Goal: Transaction & Acquisition: Purchase product/service

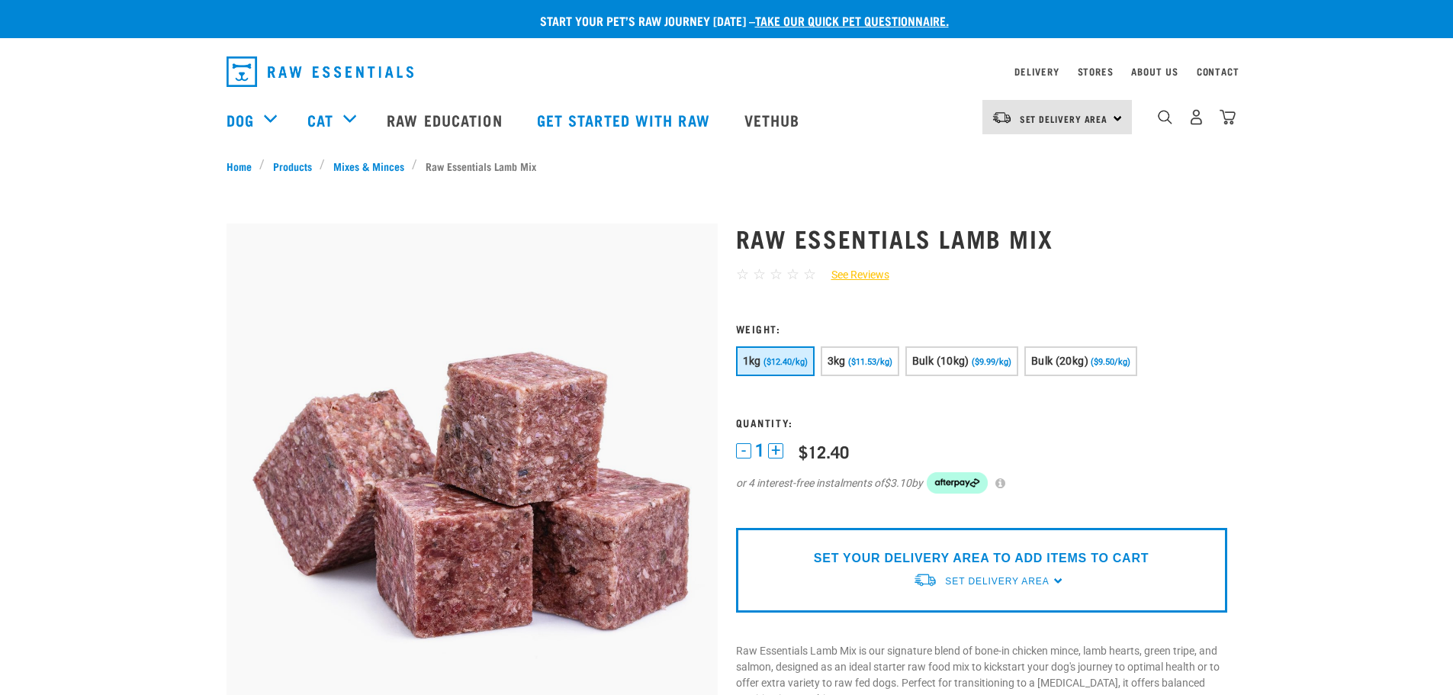
click at [1118, 118] on div "Set Delivery Area North Island South Island" at bounding box center [1056, 117] width 149 height 34
click at [1040, 193] on link "[GEOGRAPHIC_DATA]" at bounding box center [1055, 194] width 146 height 34
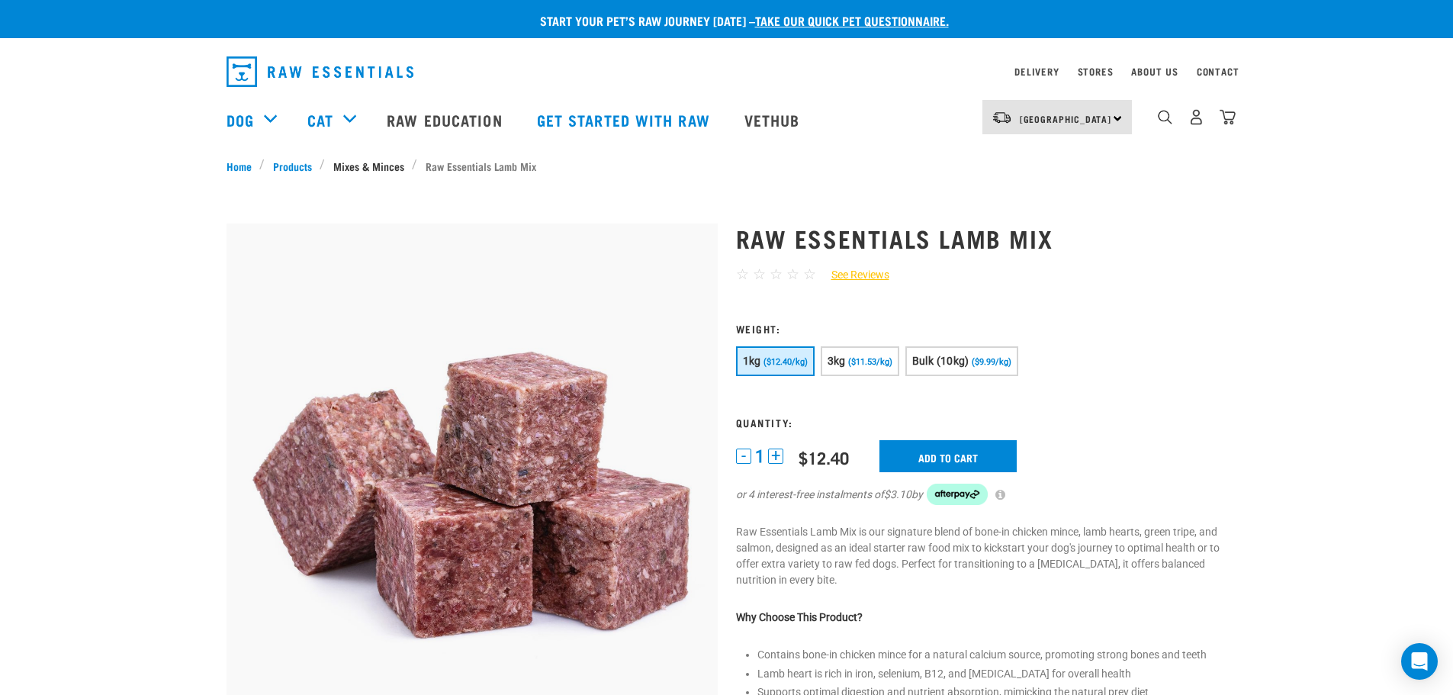
click at [393, 169] on link "Mixes & Minces" at bounding box center [368, 166] width 87 height 16
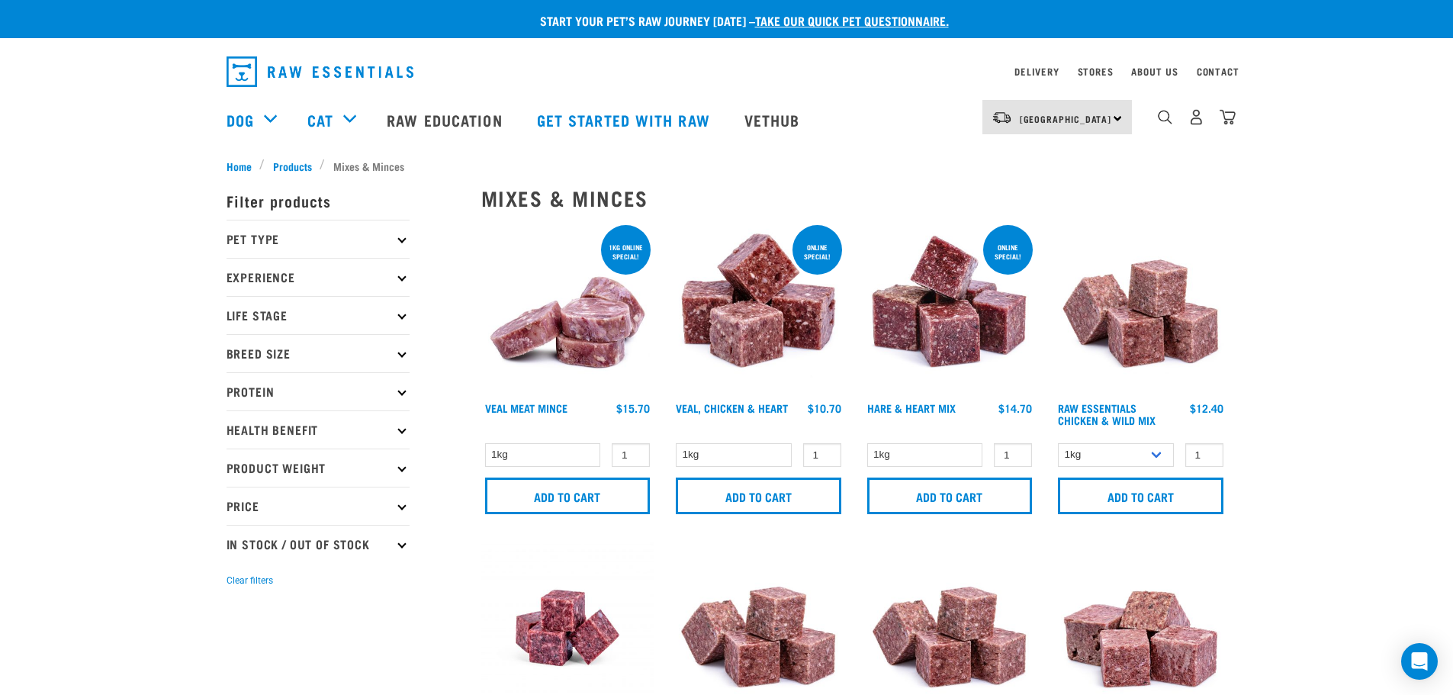
click at [286, 470] on p "Product Weight" at bounding box center [317, 467] width 183 height 38
click at [239, 614] on label "Bulk" at bounding box center [262, 609] width 54 height 19
click at [236, 612] on input "Bulk" at bounding box center [231, 607] width 10 height 10
checkbox input "true"
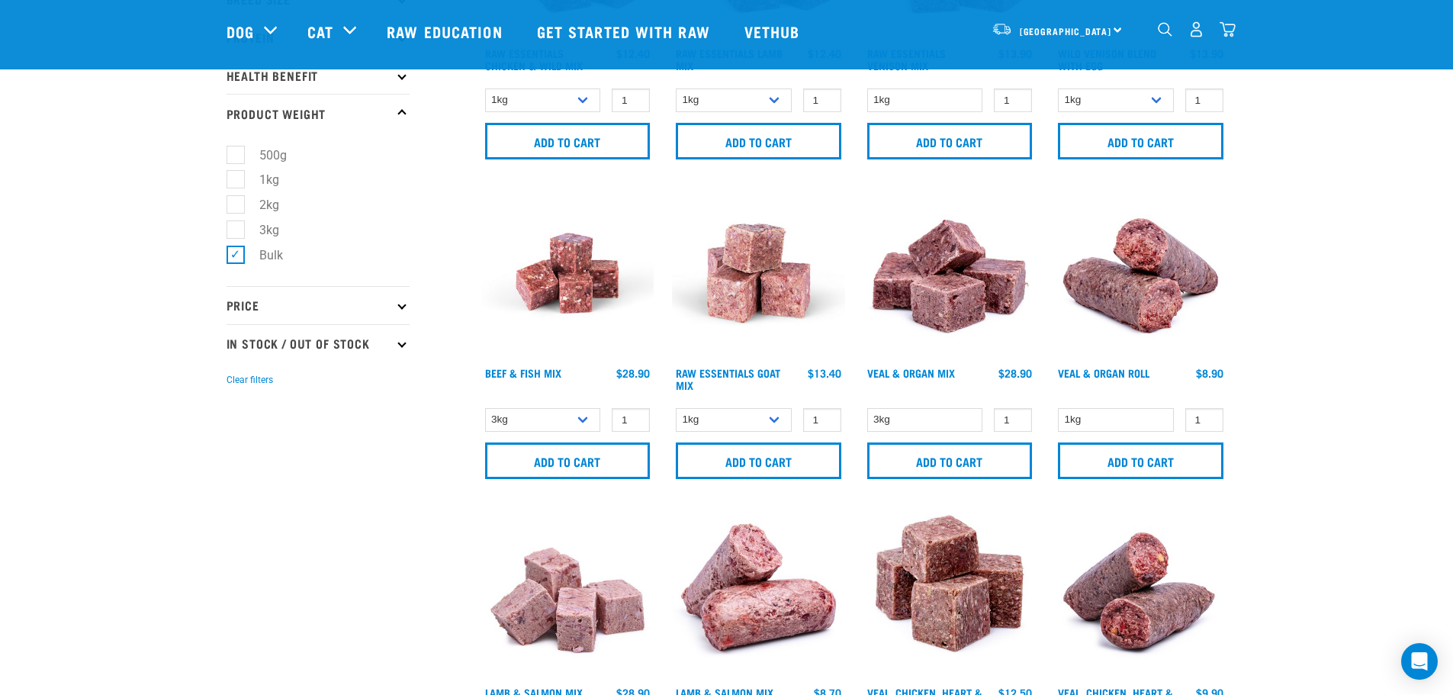
scroll to position [305, 0]
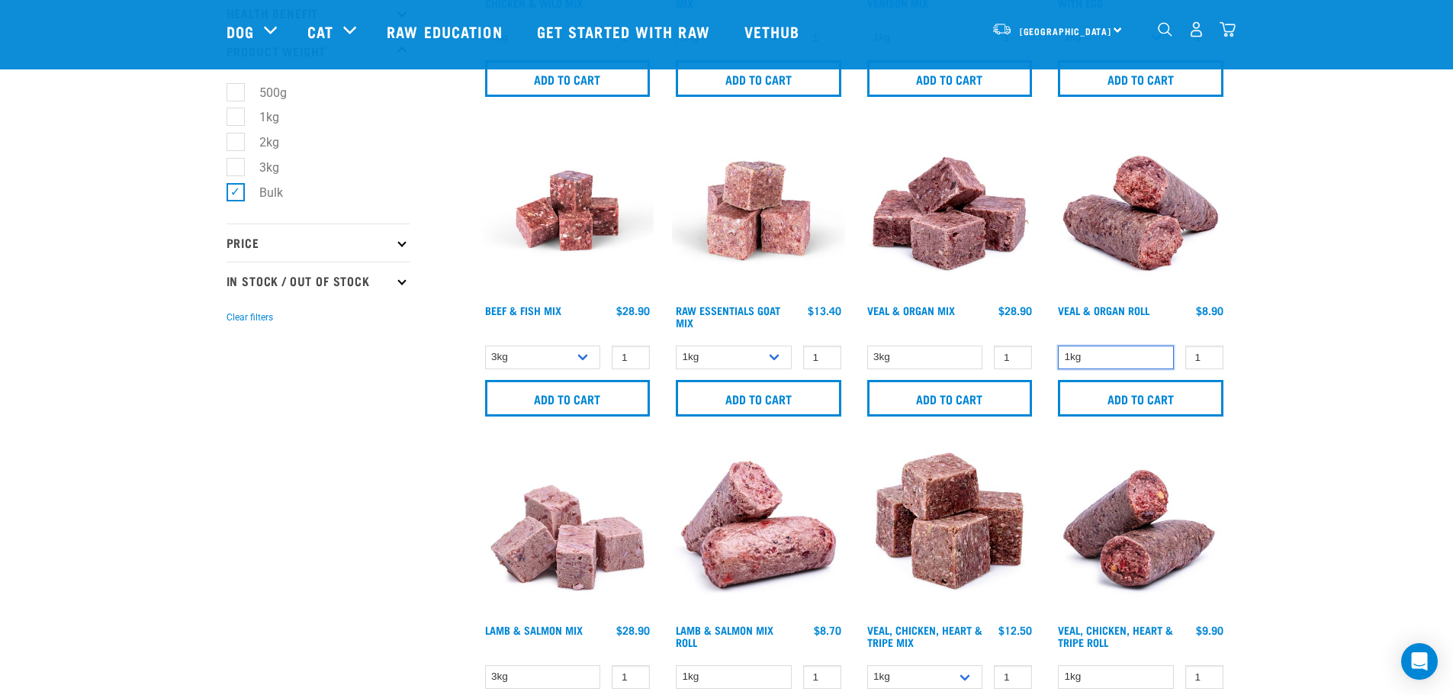
click at [1132, 358] on select "1kg" at bounding box center [1116, 357] width 116 height 24
click at [1136, 300] on link at bounding box center [1140, 293] width 173 height 14
click at [1120, 310] on link "Veal & Organ Roll" at bounding box center [1104, 309] width 92 height 5
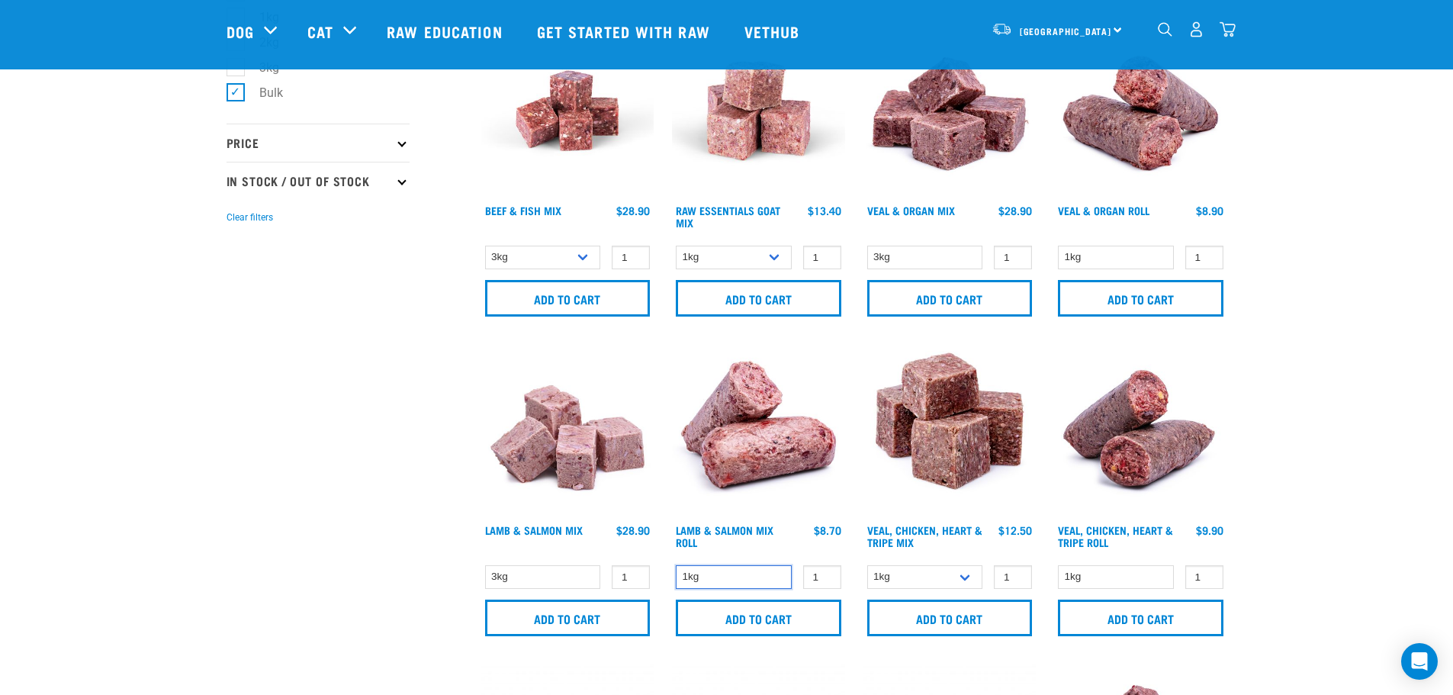
click at [731, 583] on select "1kg" at bounding box center [734, 577] width 116 height 24
